Goal: Navigation & Orientation: Find specific page/section

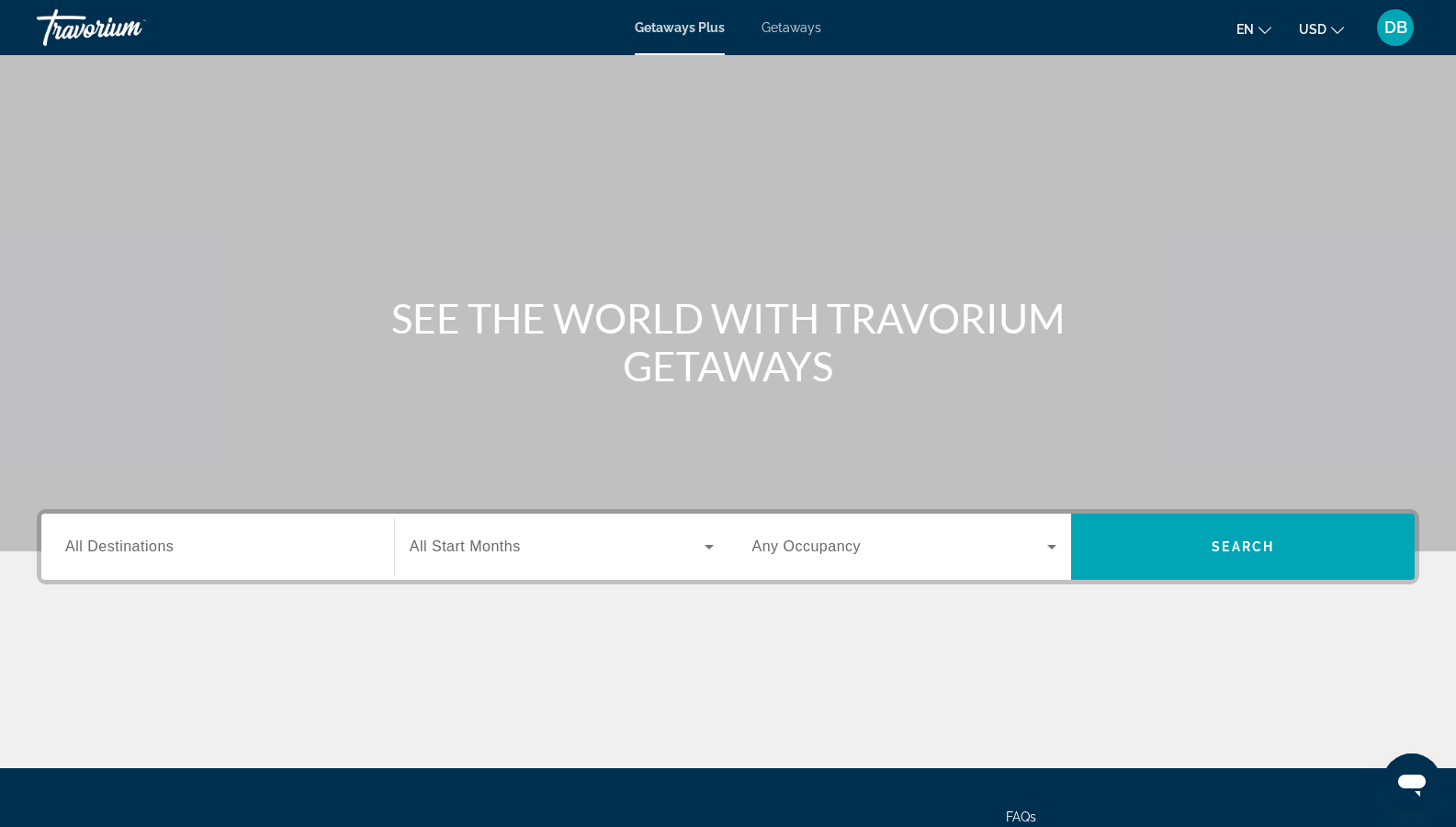
click at [78, 35] on div "Travorium" at bounding box center [129, 27] width 184 height 47
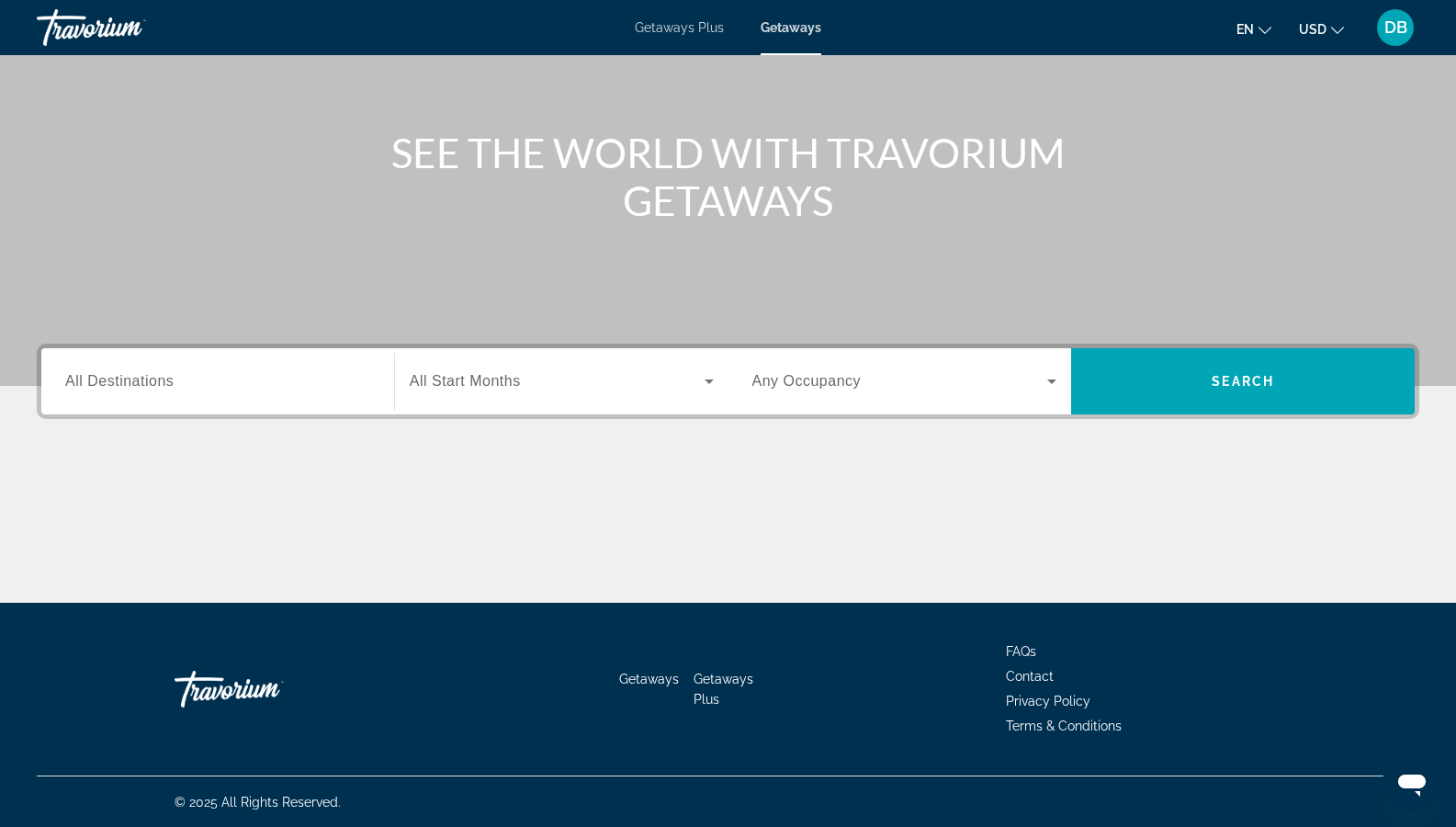
scroll to position [167, 0]
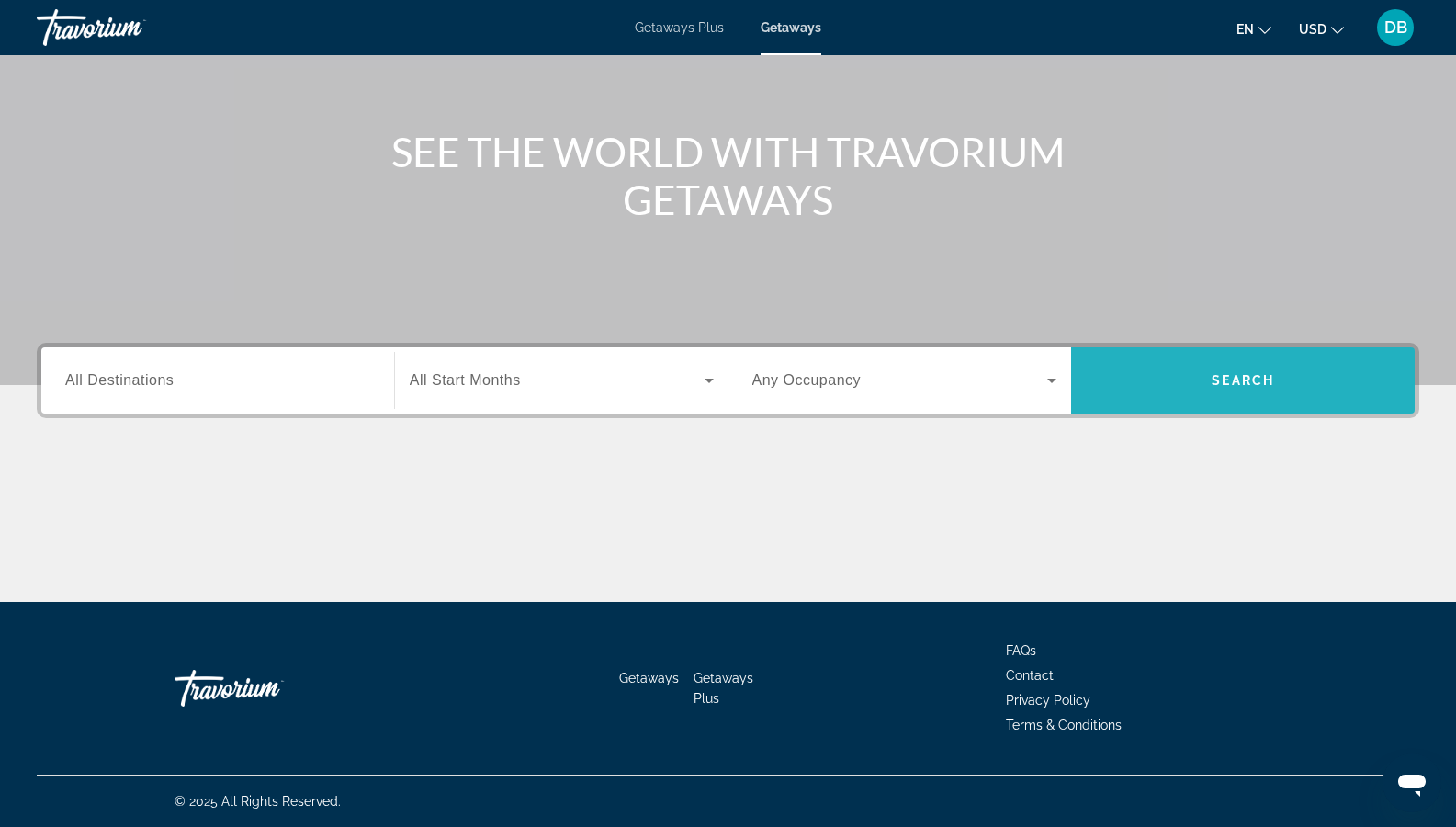
click at [1199, 376] on span "Search widget" at bounding box center [1242, 380] width 343 height 44
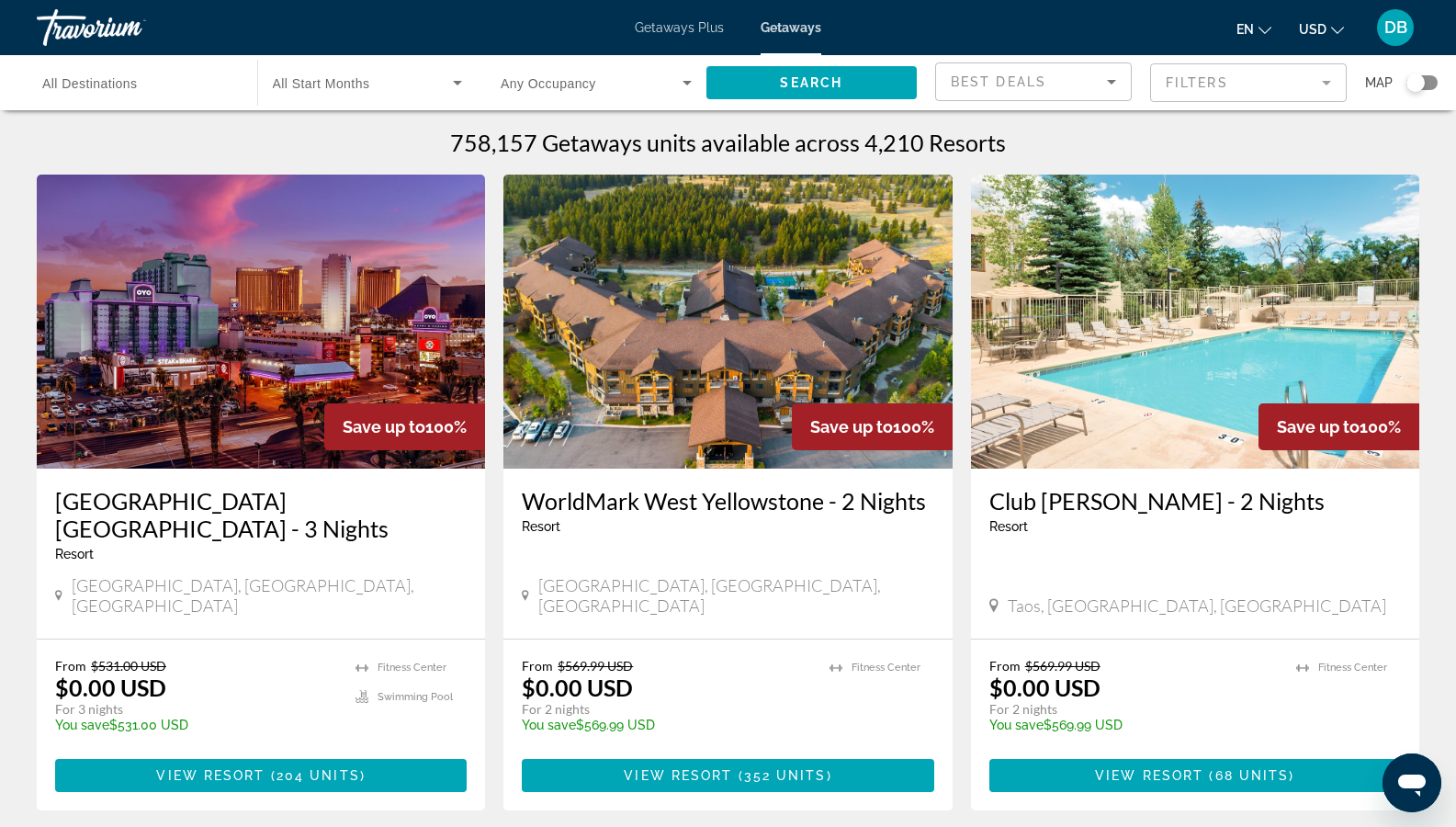
click at [671, 30] on span "Getaways Plus" at bounding box center [679, 27] width 89 height 15
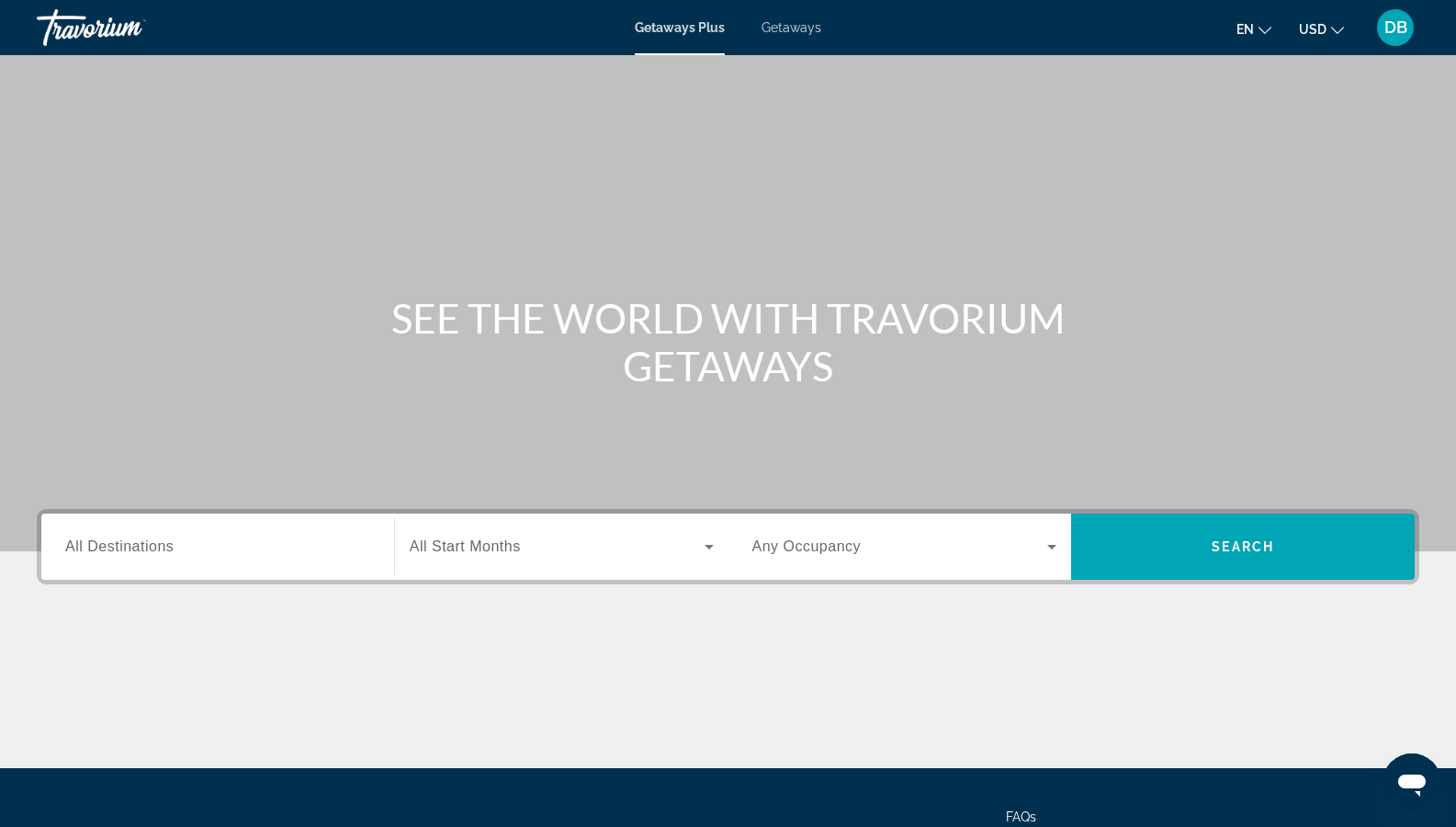
click at [93, 16] on div "Travorium" at bounding box center [129, 27] width 184 height 47
click at [680, 19] on div "Getaways Plus Getaways en English Español Français Italiano Português русский U…" at bounding box center [728, 27] width 1456 height 47
click at [125, 29] on div "Travorium" at bounding box center [129, 27] width 184 height 47
click at [1397, 25] on span "DB" at bounding box center [1395, 26] width 23 height 18
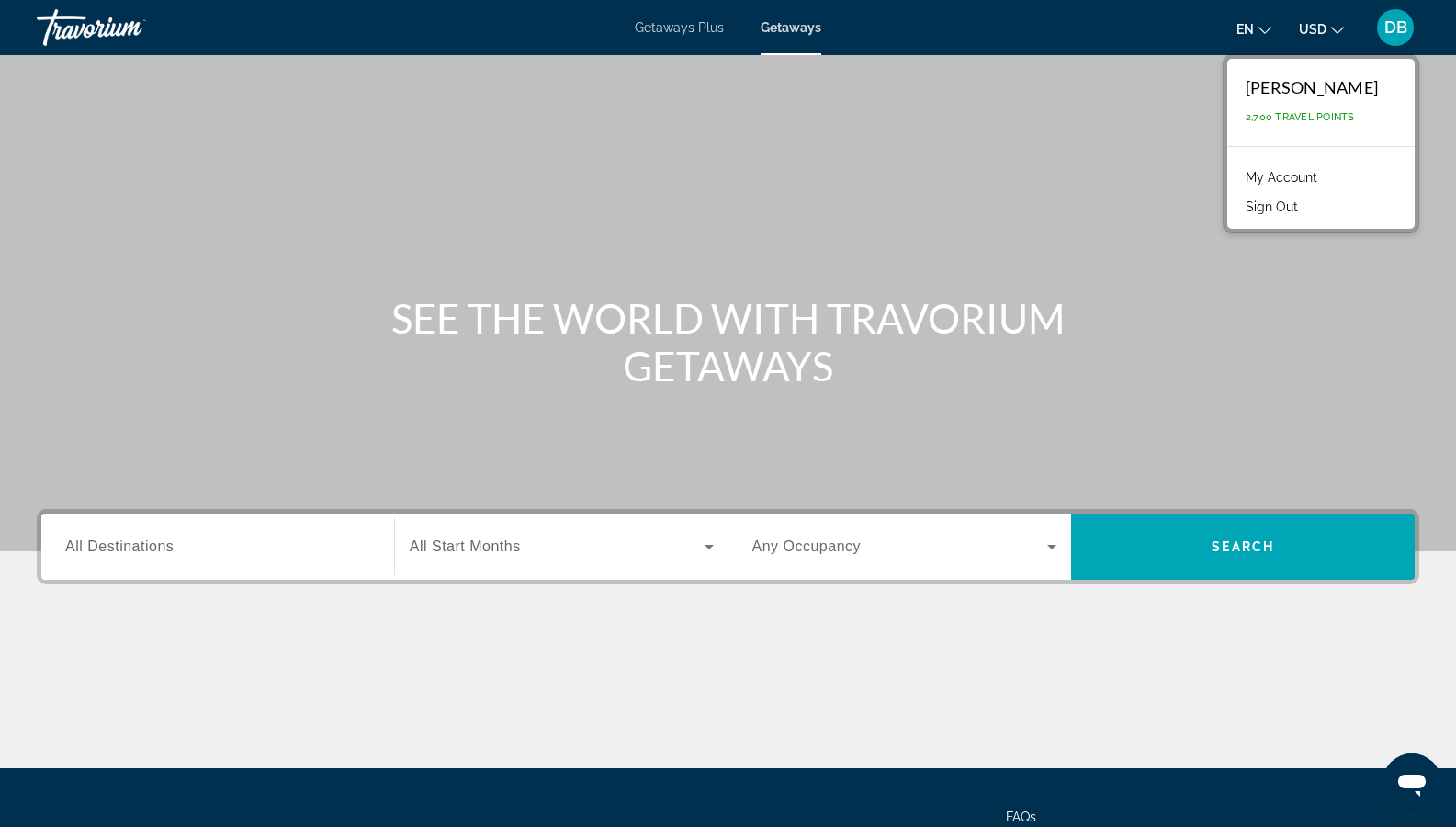
click at [960, 163] on div "Main content" at bounding box center [728, 275] width 1456 height 551
